Goal: Communication & Community: Answer question/provide support

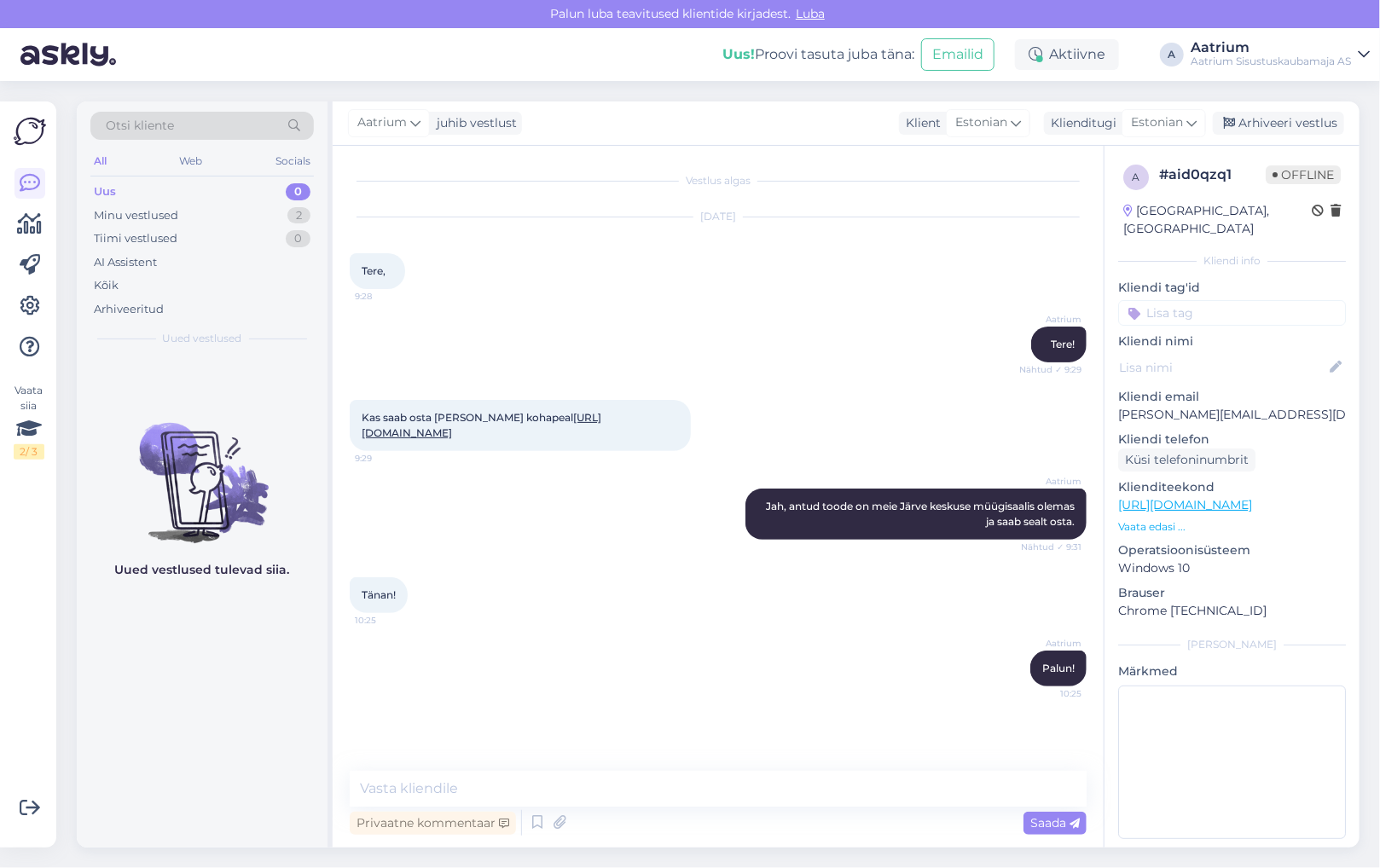
click at [489, 529] on div "Aatrium Jah, antud toode on meie Järve keskuse müügisaalis olemas ja saab sealt…" at bounding box center [718, 514] width 737 height 89
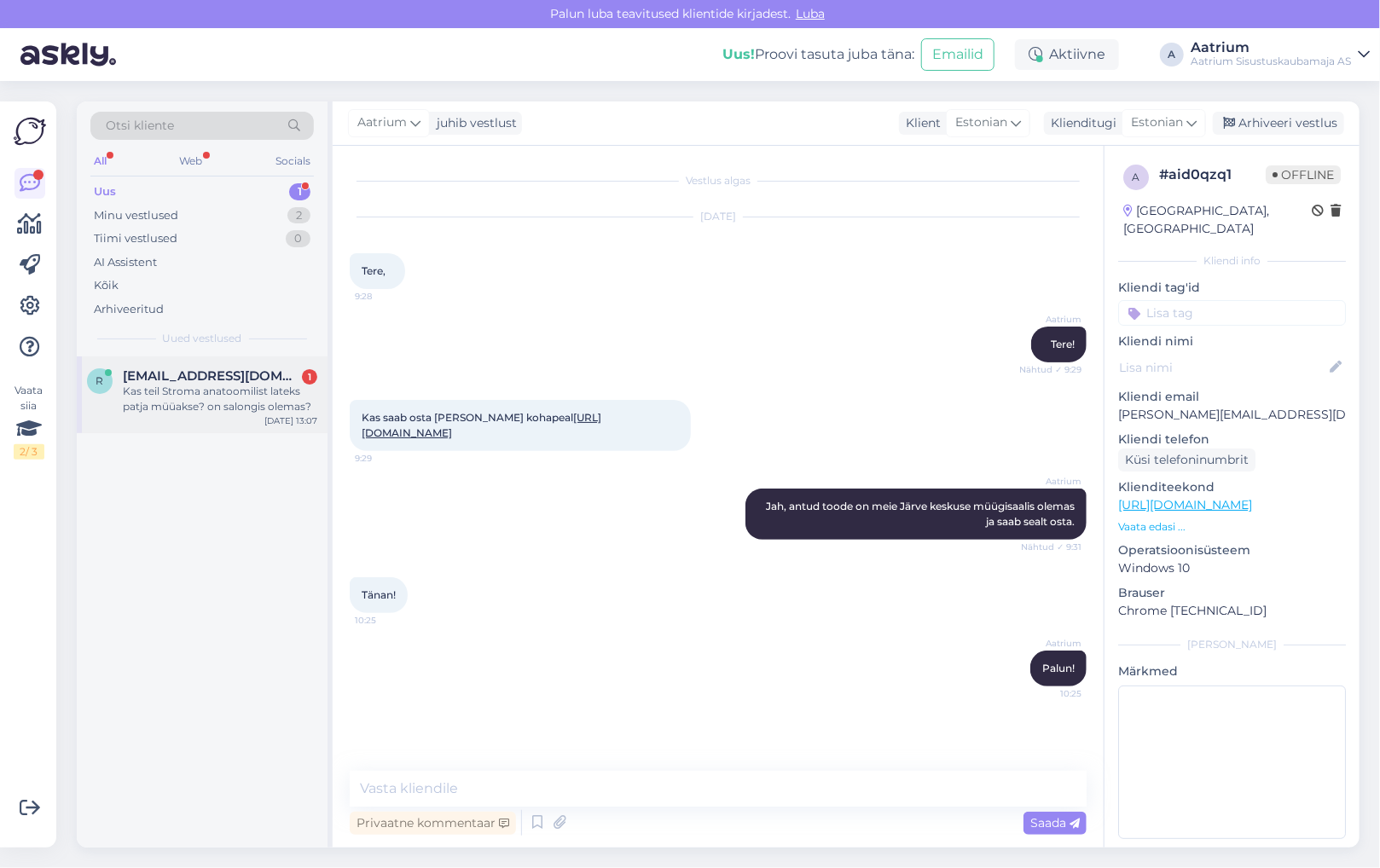
click at [212, 411] on div "Kas teil Stroma anatoomilist lateks patja müüakse? on salongis olemas?" at bounding box center [220, 398] width 194 height 30
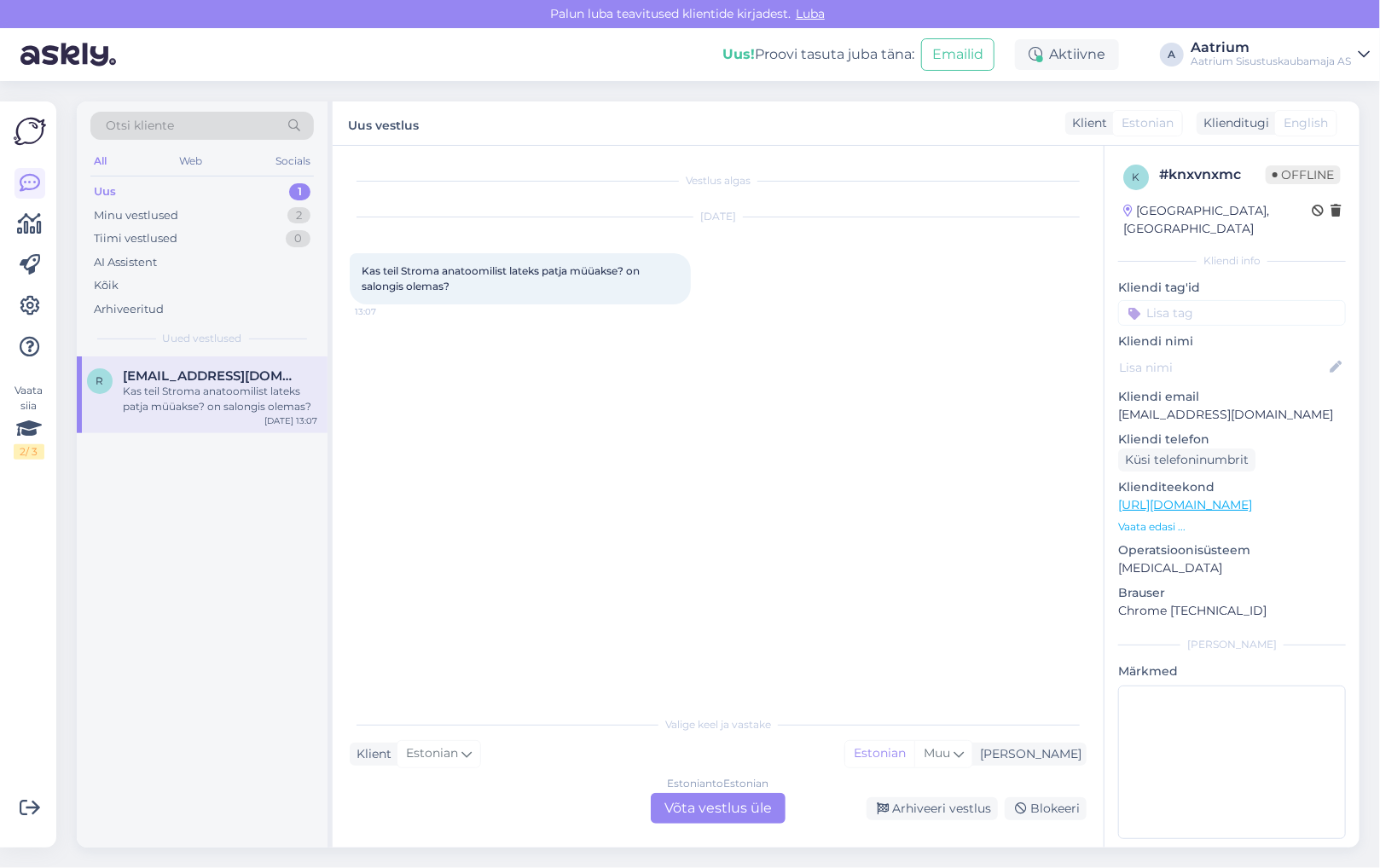
click at [723, 813] on div "Estonian to Estonian Võta vestlus üle" at bounding box center [718, 807] width 135 height 30
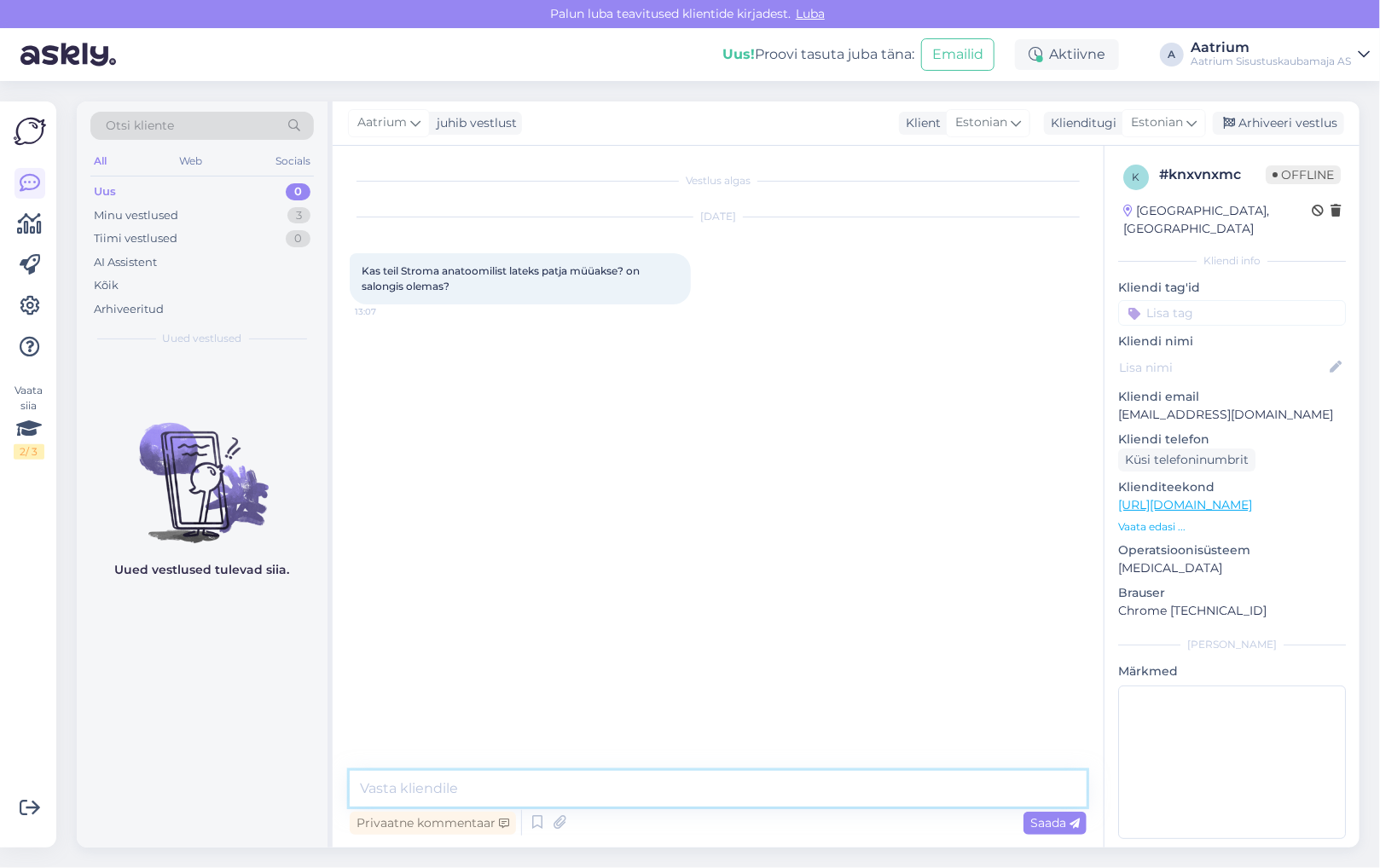
click at [446, 782] on textarea at bounding box center [718, 789] width 737 height 36
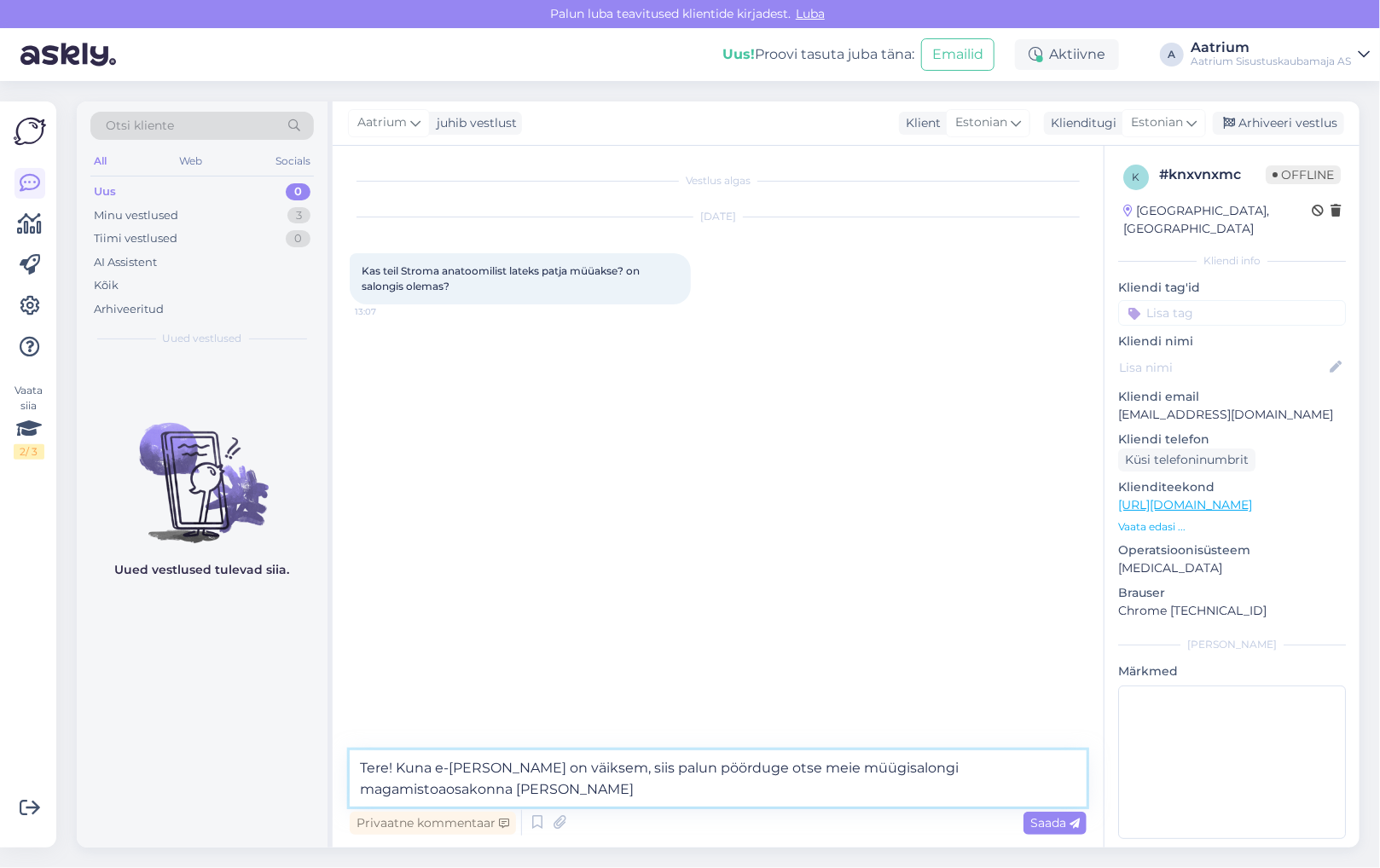
click at [481, 770] on textarea "Tere! Kuna e-[PERSON_NAME] on väiksem, siis palun pöörduge otse meie müügisalon…" at bounding box center [718, 779] width 737 height 57
click at [606, 799] on textarea "Tere! Kuna e-[PERSON_NAME] tootevalik on väiksem, siis palun pöörduge otse meie…" at bounding box center [718, 779] width 737 height 57
click at [586, 795] on textarea "Tere! Kuna e-[PERSON_NAME] tootevalik on väiksem, siis palun pöörduge otse meie…" at bounding box center [718, 779] width 737 height 57
paste textarea "[EMAIL_ADDRESS][DOMAIN_NAME] [PHONE_NUMBER]"
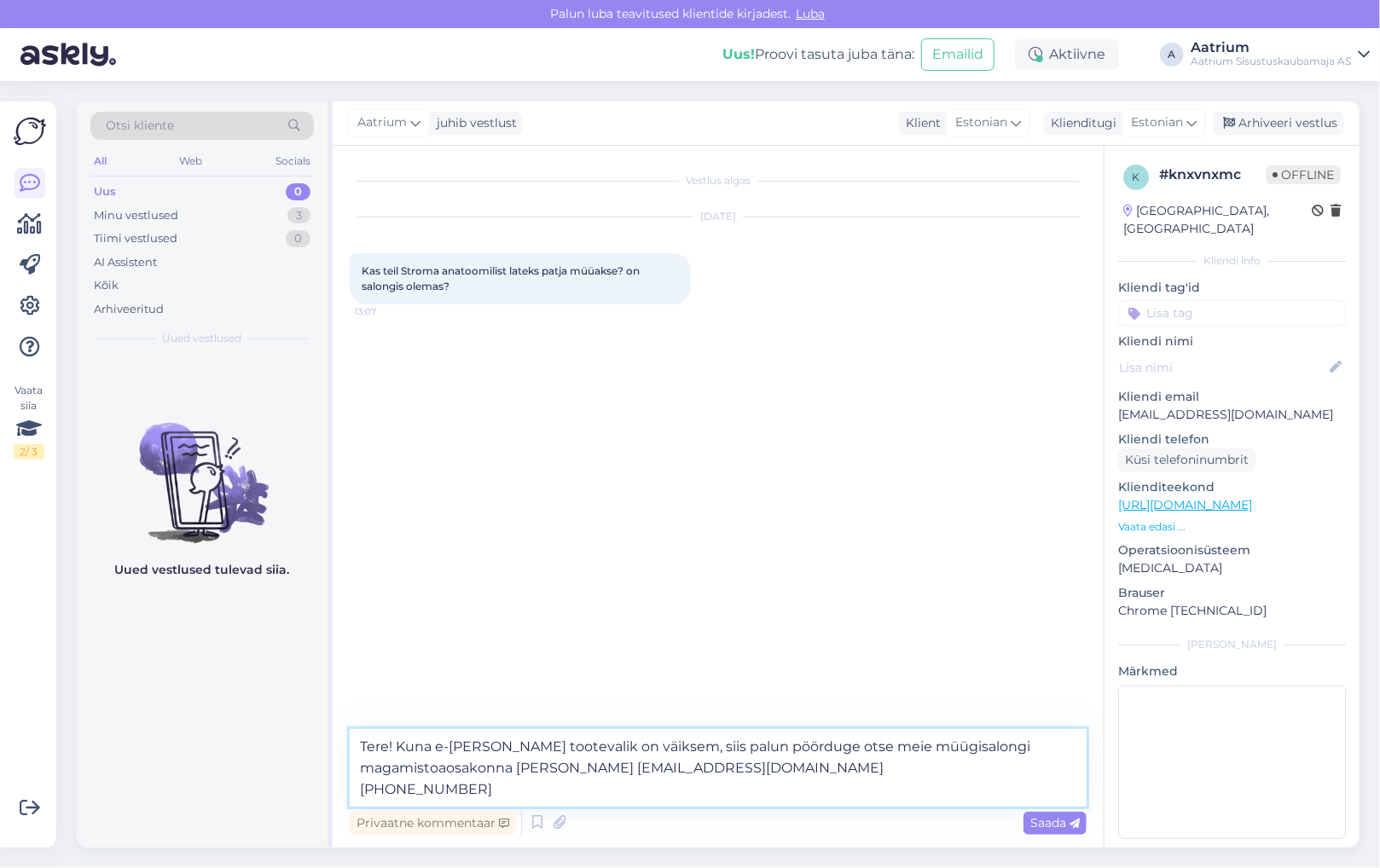
click at [355, 783] on textarea "Tere! Kuna e-[PERSON_NAME] tootevalik on väiksem, siis palun pöörduge otse meie…" at bounding box center [718, 767] width 737 height 77
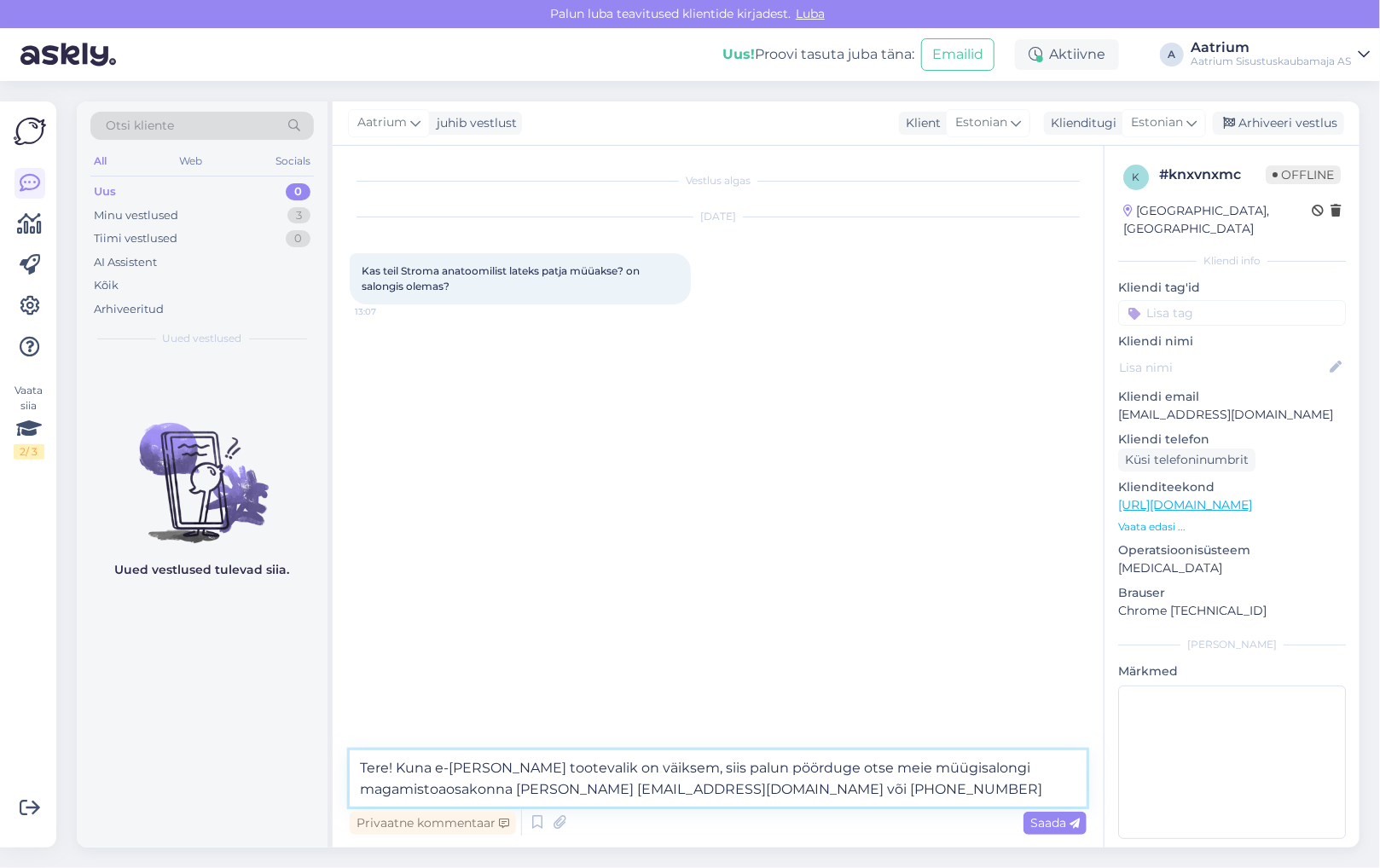
click at [781, 794] on textarea "Tere! Kuna e-[PERSON_NAME] tootevalik on väiksem, siis palun pöörduge otse meie…" at bounding box center [718, 779] width 737 height 57
click at [444, 788] on textarea "Tere! Kuna e-[PERSON_NAME] tootevalik on väiksem, siis palun pöörduge otse meie…" at bounding box center [718, 779] width 737 height 57
click at [467, 788] on textarea "Tere! Kuna e-[PERSON_NAME] tootevalik on väiksem, siis palun pöörduge otse meie…" at bounding box center [718, 779] width 737 height 57
type textarea "Tere! Kuna e-[PERSON_NAME] tootevalik on väiksem, siis palun pöörduge otse meie…"
click at [1058, 820] on span "Saada" at bounding box center [1055, 823] width 50 height 16
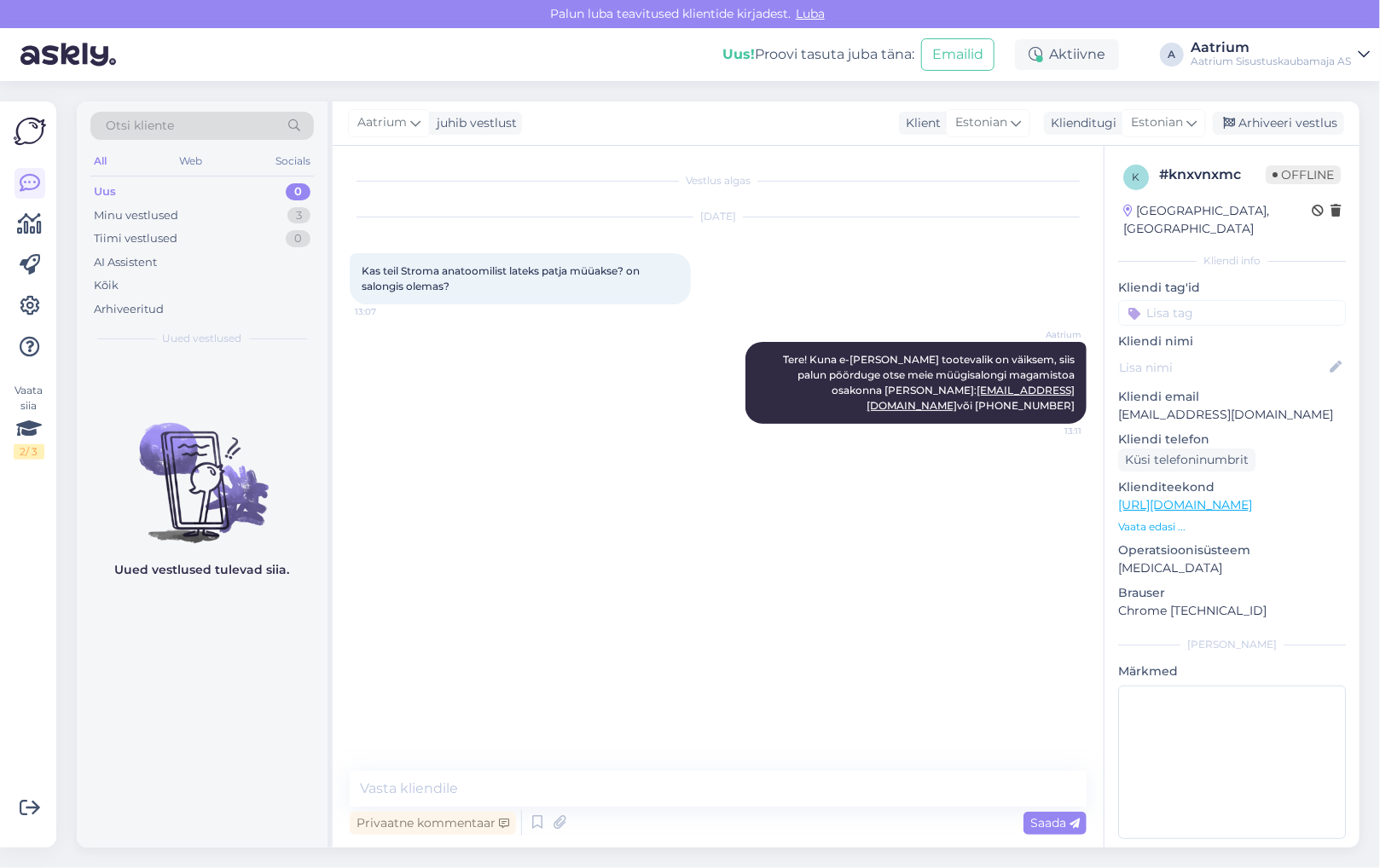
click at [416, 421] on div "Aatrium Tere! Kuna e-[PERSON_NAME] tootevalik on väiksem, siis palun pöörduge o…" at bounding box center [718, 383] width 737 height 119
click at [481, 597] on div "Vestlus algas [DATE] Kas teil Stroma anatoomilist lateks patja müüakse? on salo…" at bounding box center [726, 459] width 752 height 593
click at [1080, 51] on div "Aktiivne" at bounding box center [1066, 54] width 105 height 30
click at [977, 138] on button "15 minutit" at bounding box center [964, 134] width 73 height 19
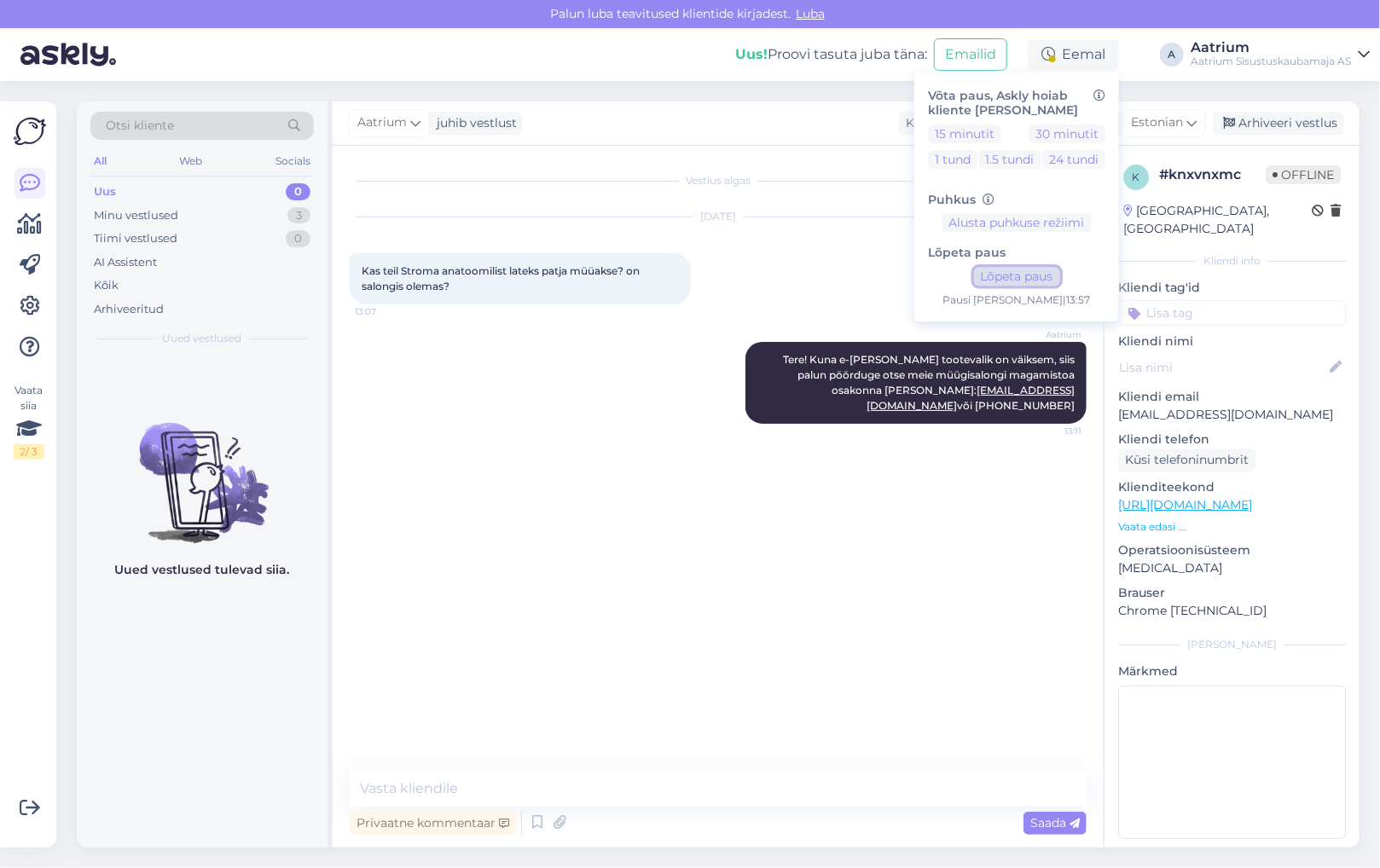
click at [987, 278] on button "Lõpeta paus" at bounding box center [1017, 276] width 86 height 19
click at [434, 537] on div "Vestlus algas [DATE] Kas teil Stroma anatoomilist lateks patja müüakse? on salo…" at bounding box center [726, 459] width 752 height 593
